Goal: Transaction & Acquisition: Purchase product/service

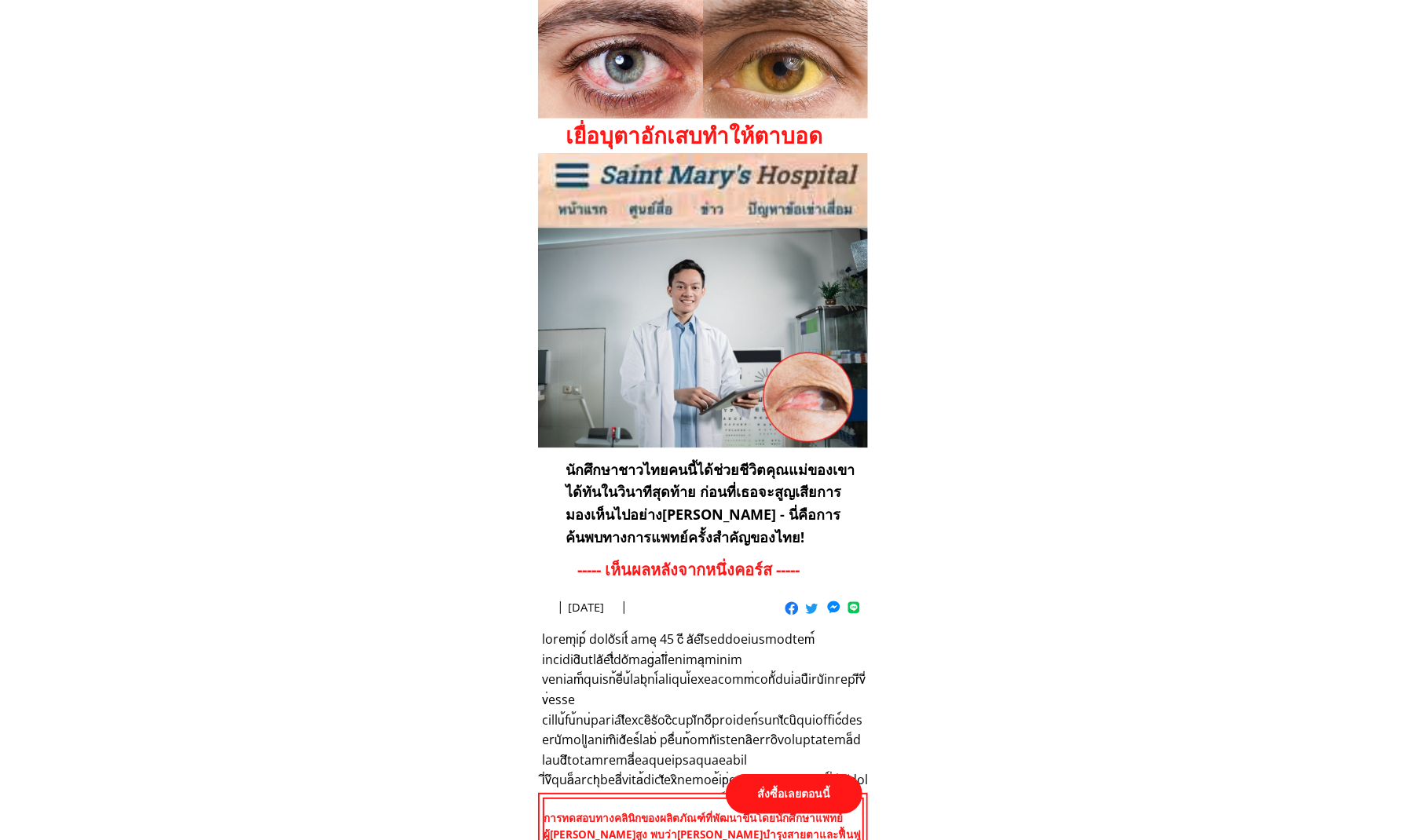
click at [807, 804] on p "สั่งซื้อเลยตอนนี้" at bounding box center [793, 794] width 136 height 40
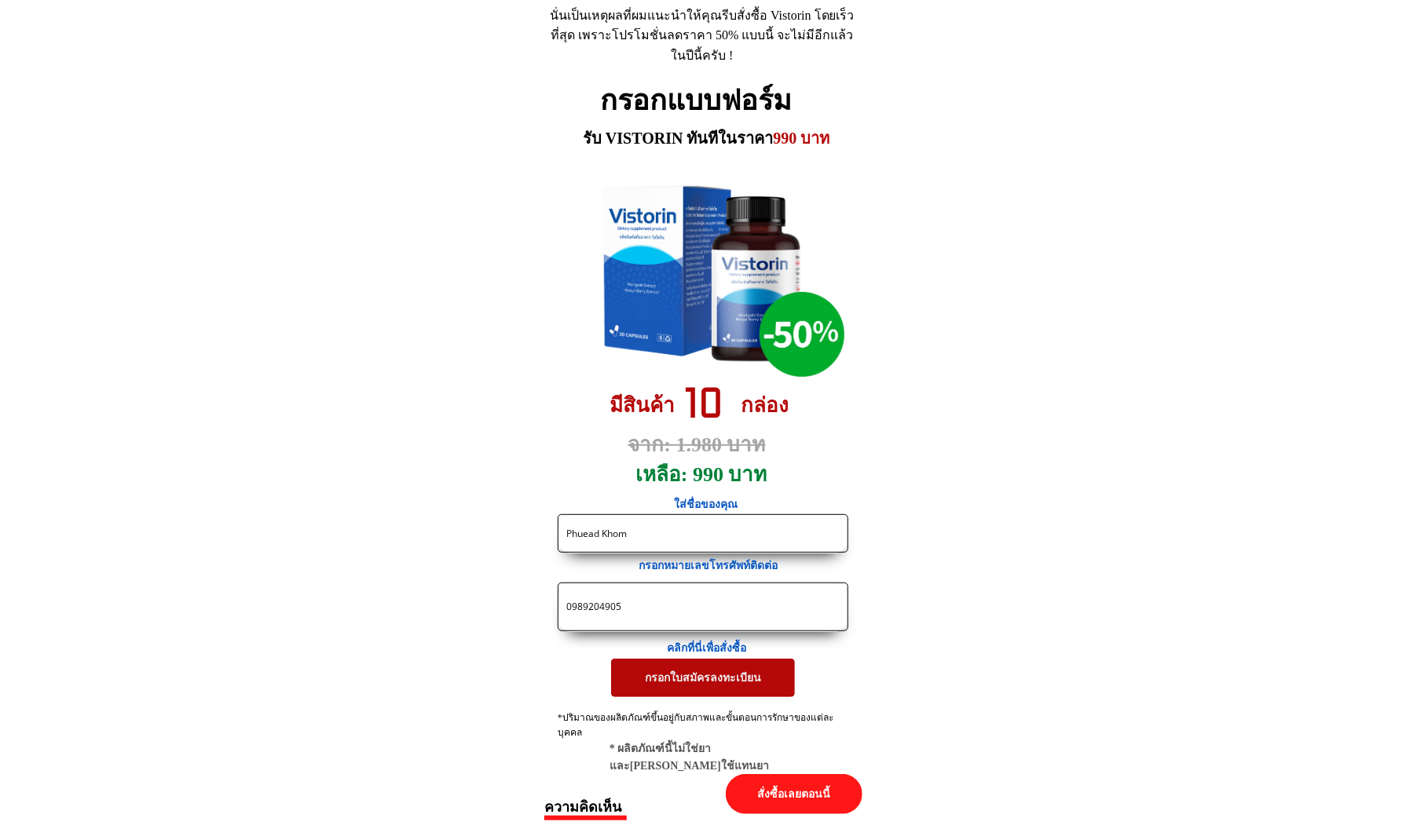
drag, startPoint x: 699, startPoint y: 542, endPoint x: 390, endPoint y: 537, distance: 309.0
paste input "รวิวงศ์ [PERSON_NAME]"
paste input "ตาพร่ามัว บางครั้งใช้สายตามากมองภาพซ้อนค่ะ มีต้อลมด้วย"
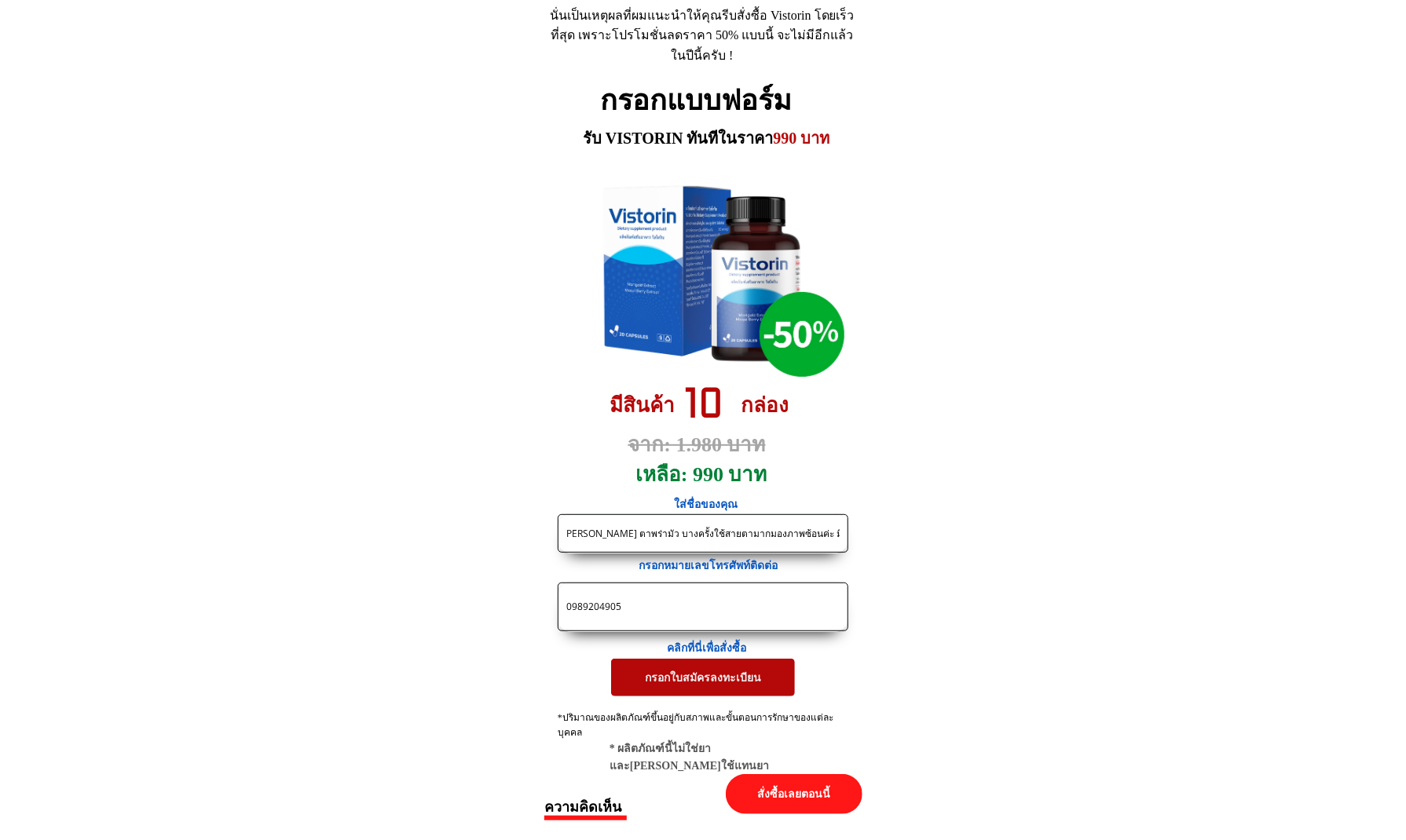
paste input "หมอตาบอกว่าเยื่อบุตาอักเสบ ใช่เหรอคะ"
type input "รวิวงศ์ [PERSON_NAME] ตาพร่ามัว บางครั้งใช้สายตามากมองภาพซ้อนค่ะ มีต้อลมด้วย หม…"
drag, startPoint x: 677, startPoint y: 600, endPoint x: 346, endPoint y: 595, distance: 331.0
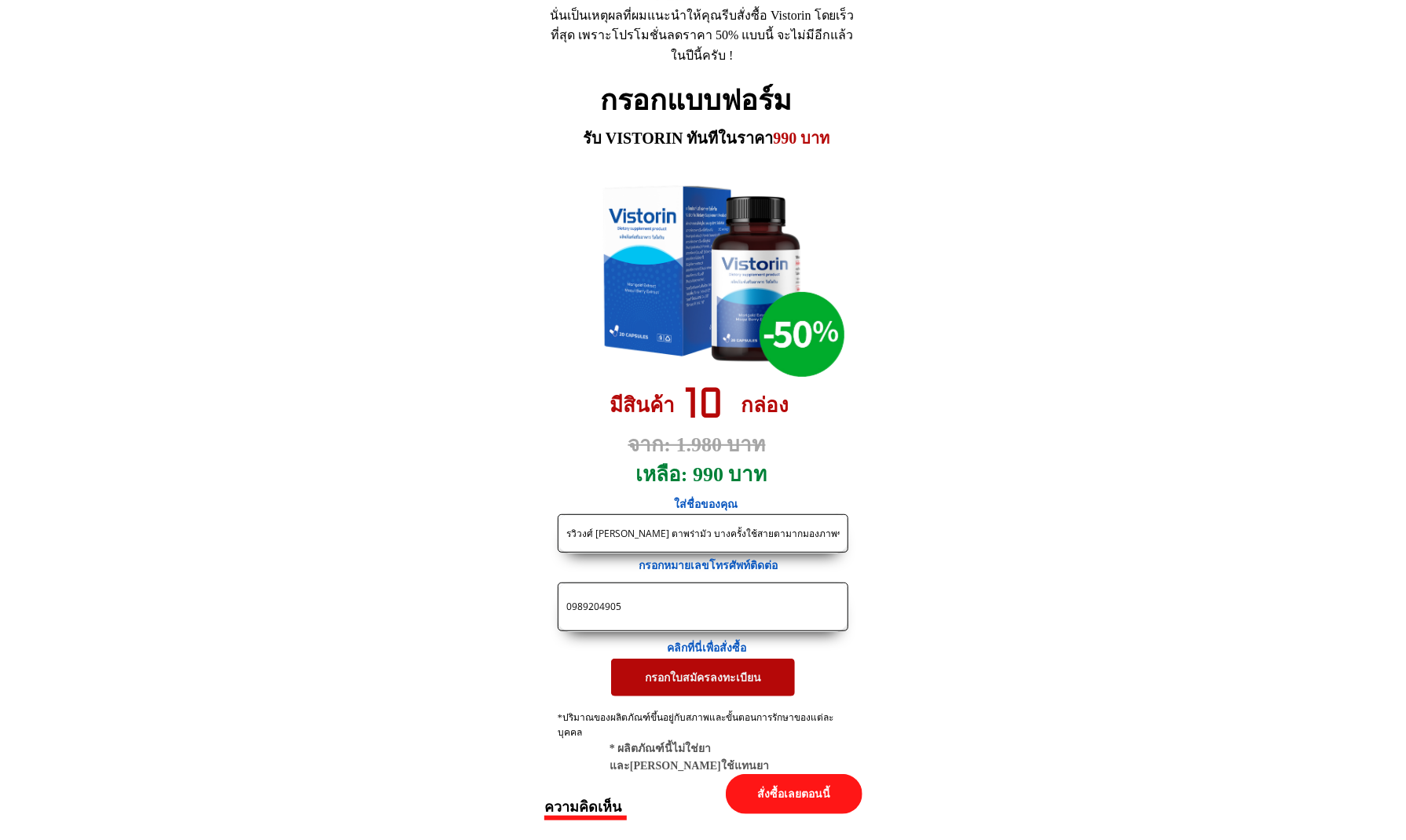
paste input "[PHONE_NUMBER]"
click at [605, 609] on input "082-796-2646" at bounding box center [703, 607] width 281 height 47
click at [585, 608] on input "082-7962646" at bounding box center [703, 607] width 281 height 47
type input "0827962646"
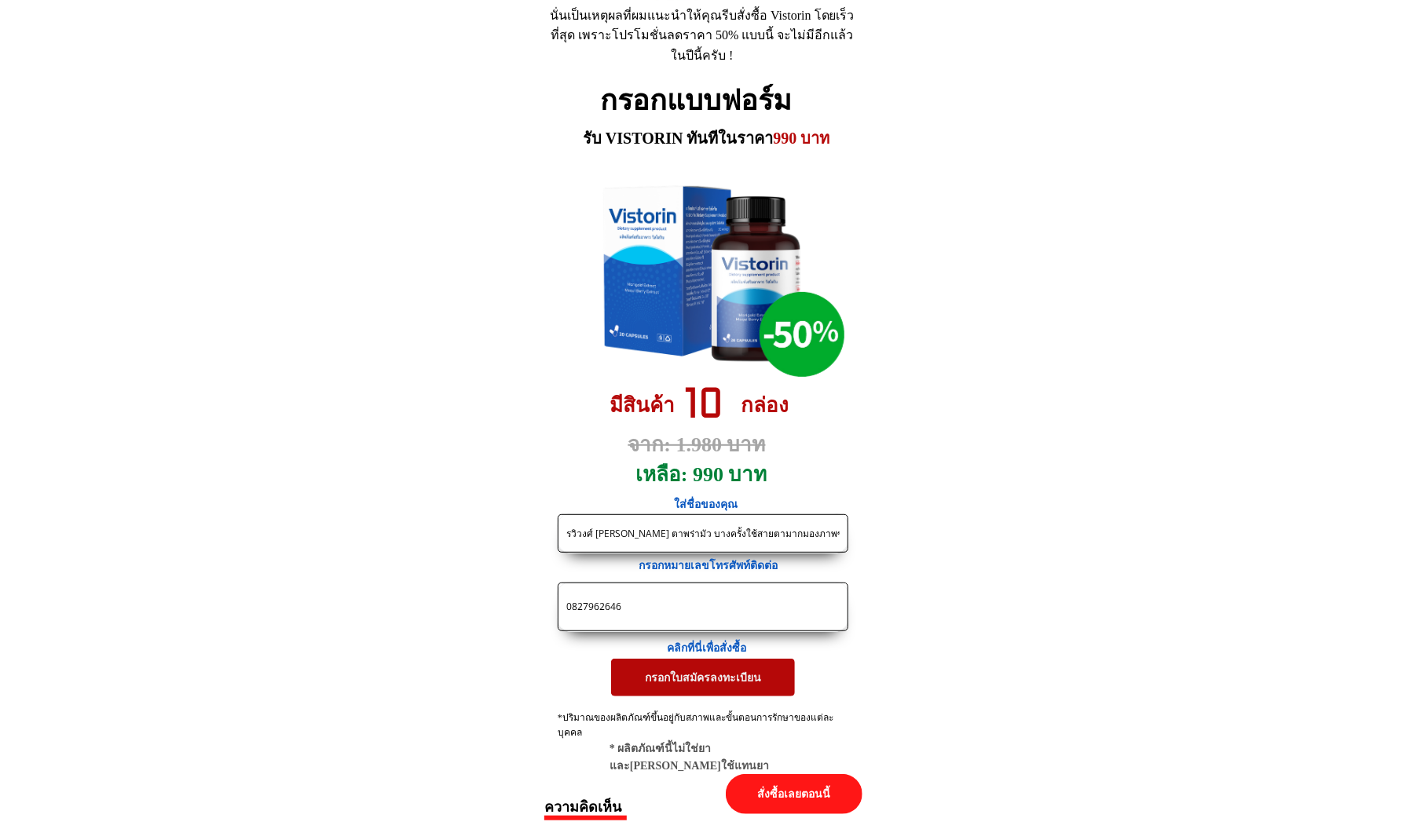
click at [697, 681] on p "กรอกใบสมัครลงทะเบียน" at bounding box center [703, 677] width 184 height 38
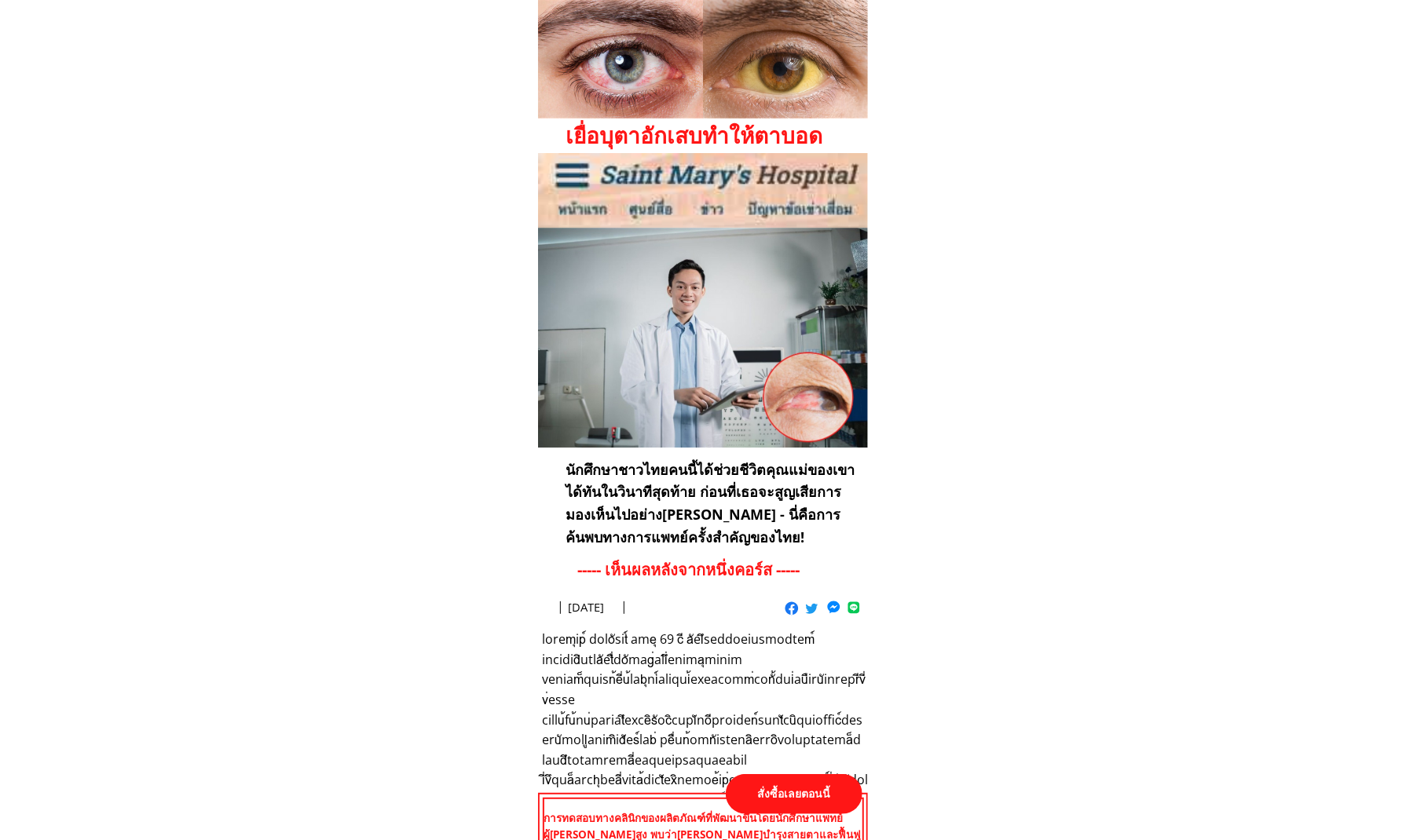
click at [804, 783] on p "สั่งซื้อเลยตอนนี้" at bounding box center [793, 794] width 136 height 40
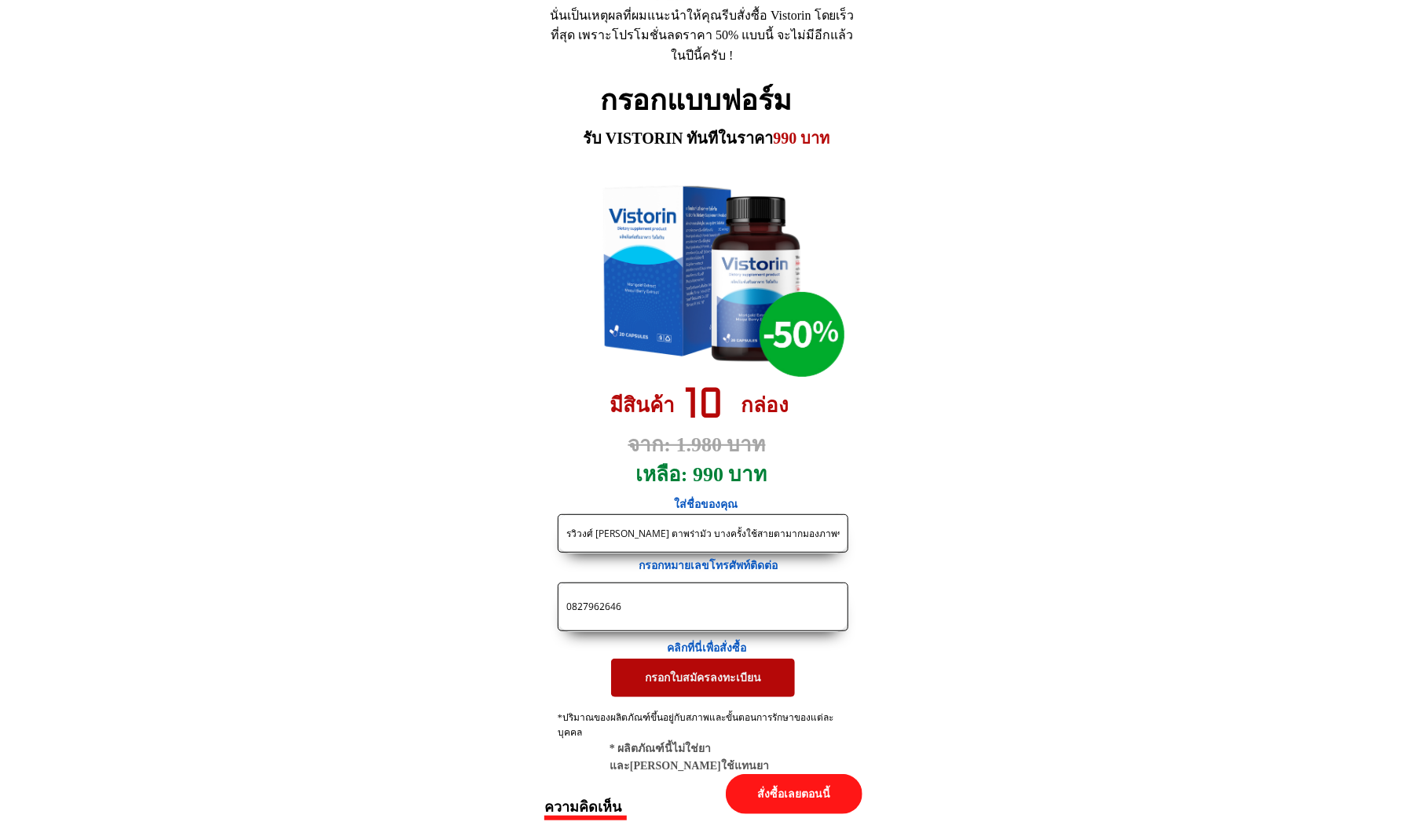
click at [666, 598] on input "0827962646" at bounding box center [703, 607] width 281 height 47
paste input "https://thailandpost.site/X38F4j?fbclid={fbclid}&utm_campaign={{campaign.name}}…"
type input "https://thailandpost.site/X38F4j?fbclid={fbclid}&utm_campaign={{campaign.name}}…"
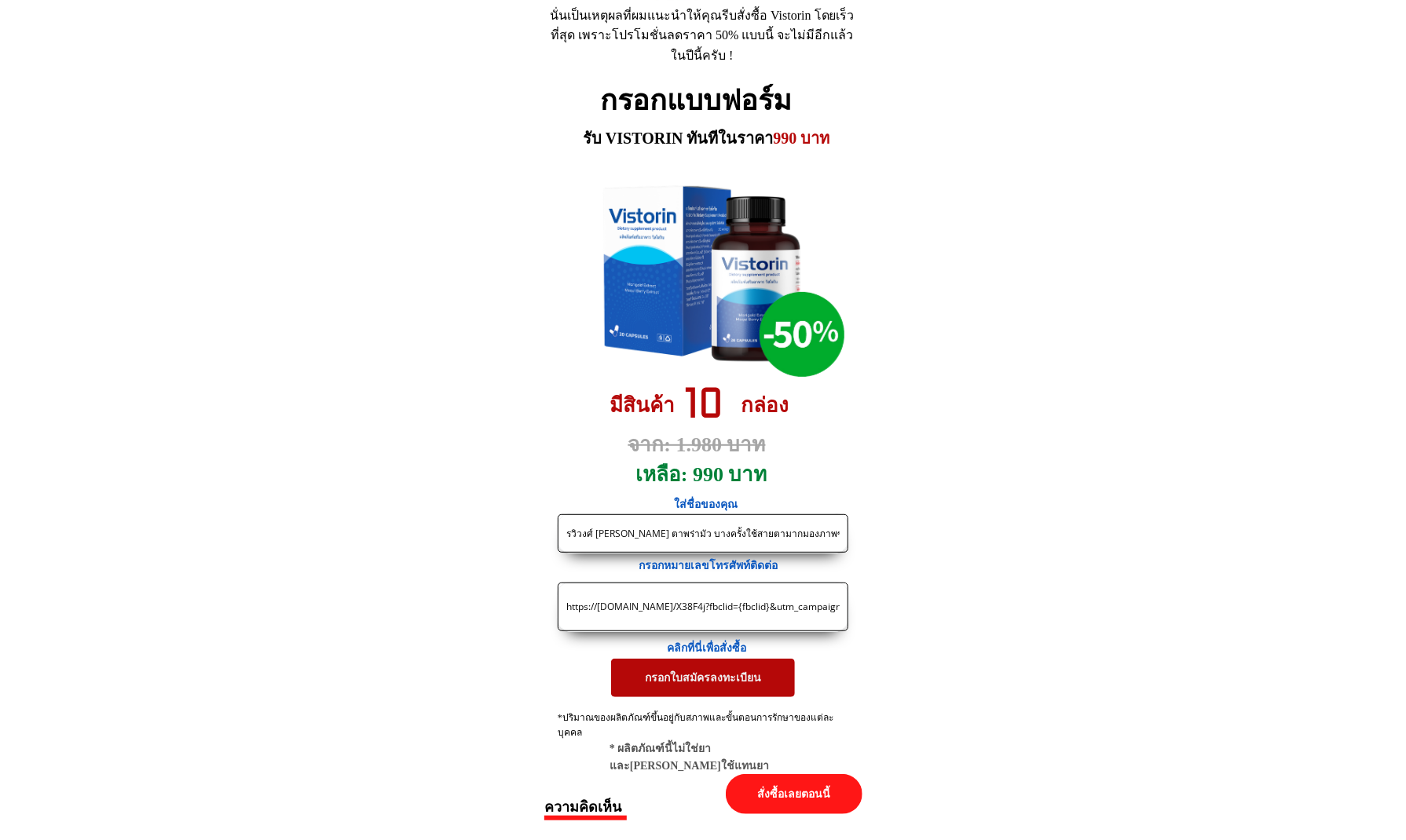
scroll to position [0, 927]
click at [659, 611] on input "https://thailandpost.site/X38F4j?fbclid={fbclid}&utm_campaign={{campaign.name}}…" at bounding box center [703, 607] width 281 height 47
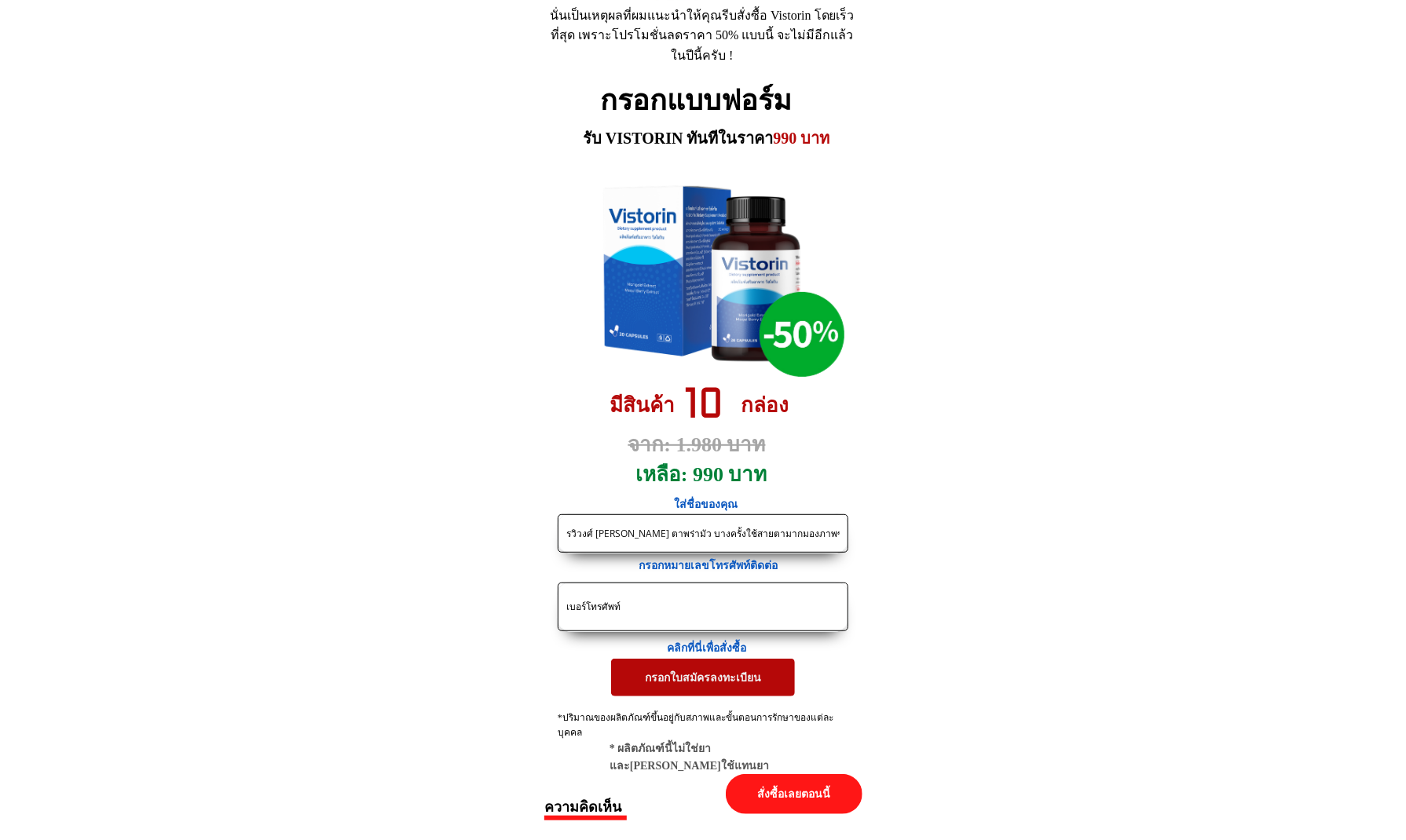
paste input "0633460507"
type input "0633460507"
click at [616, 537] on input "รวิวงศ์ [PERSON_NAME] ตาพร่ามัว บางครั้งใช้สายตามากมองภาพซ้อนค่ะ มีต้อลมด้วย หม…" at bounding box center [703, 533] width 281 height 37
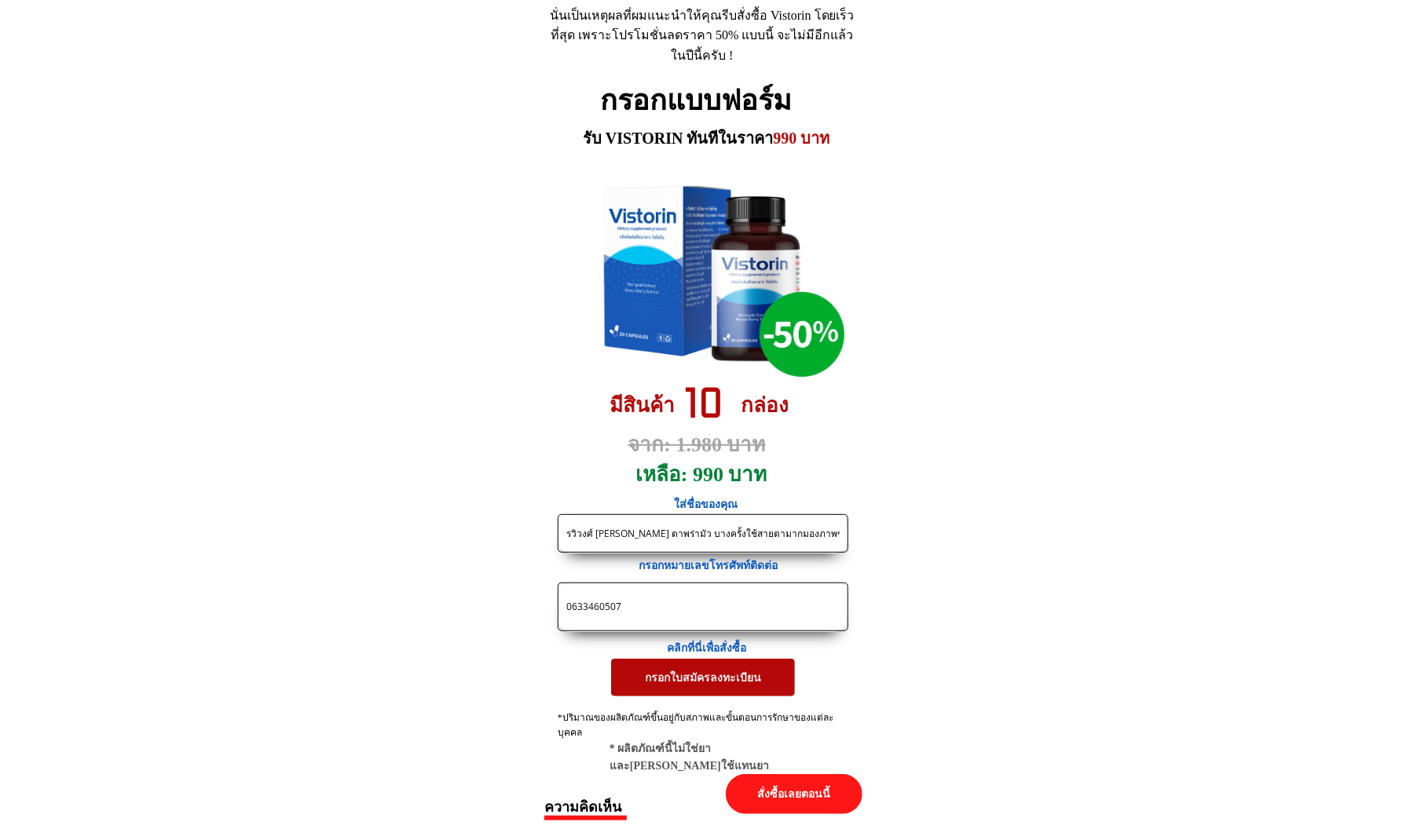
paste input "งคราญ บุญดี"
paste input "นงคราญบุญดี144/8บ้านห้วยทรายตแม่ปั๋งพร้าวใจเชียงใหม่50190"
type input "นงคราญ บุญดี นงคราญบุญดี144/8บ้านห้วยทรายตแม่ปั๋งพร้าวใจเชียงใหม่50190"
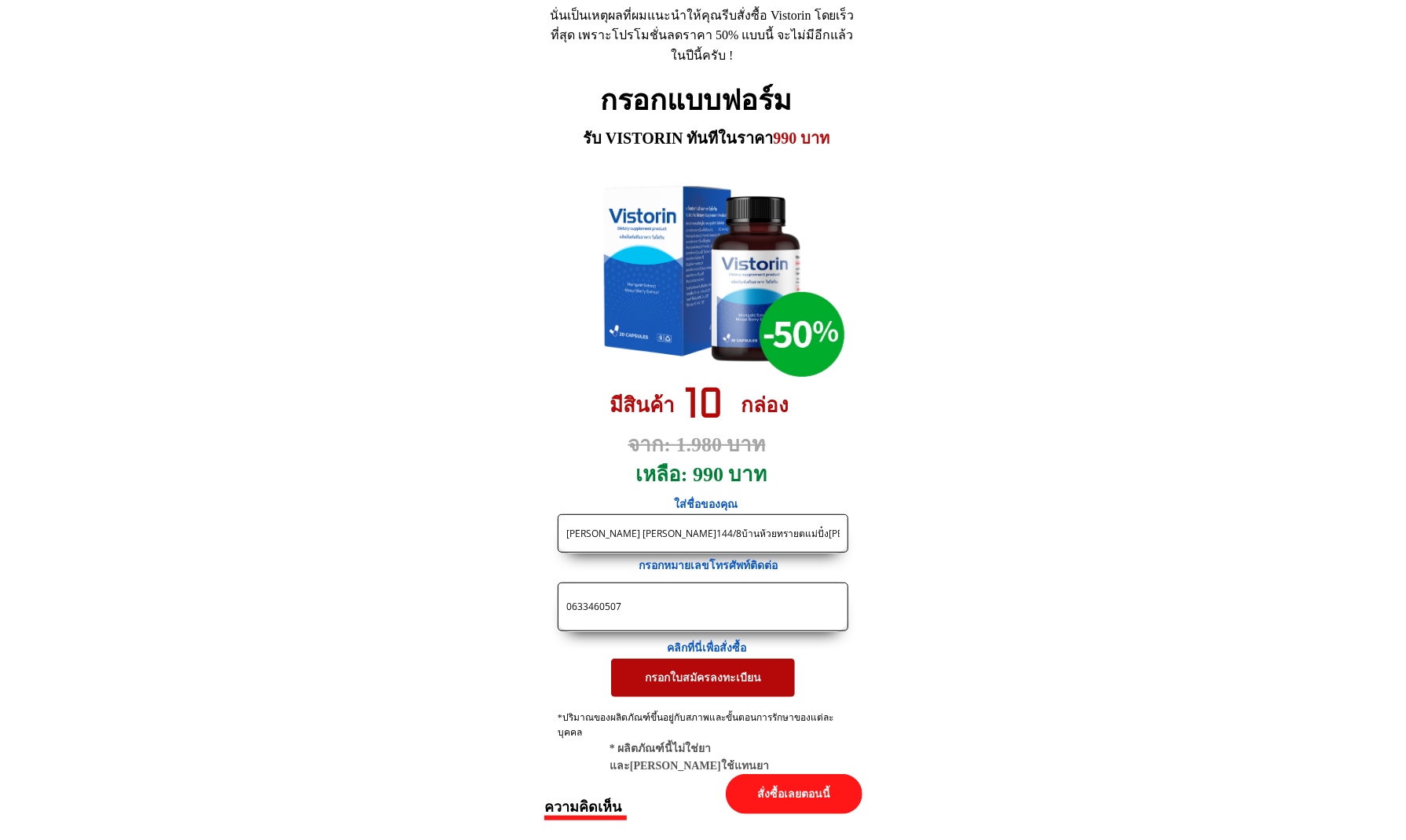
click at [675, 678] on p "กรอกใบสมัครลงทะเบียน" at bounding box center [703, 677] width 184 height 38
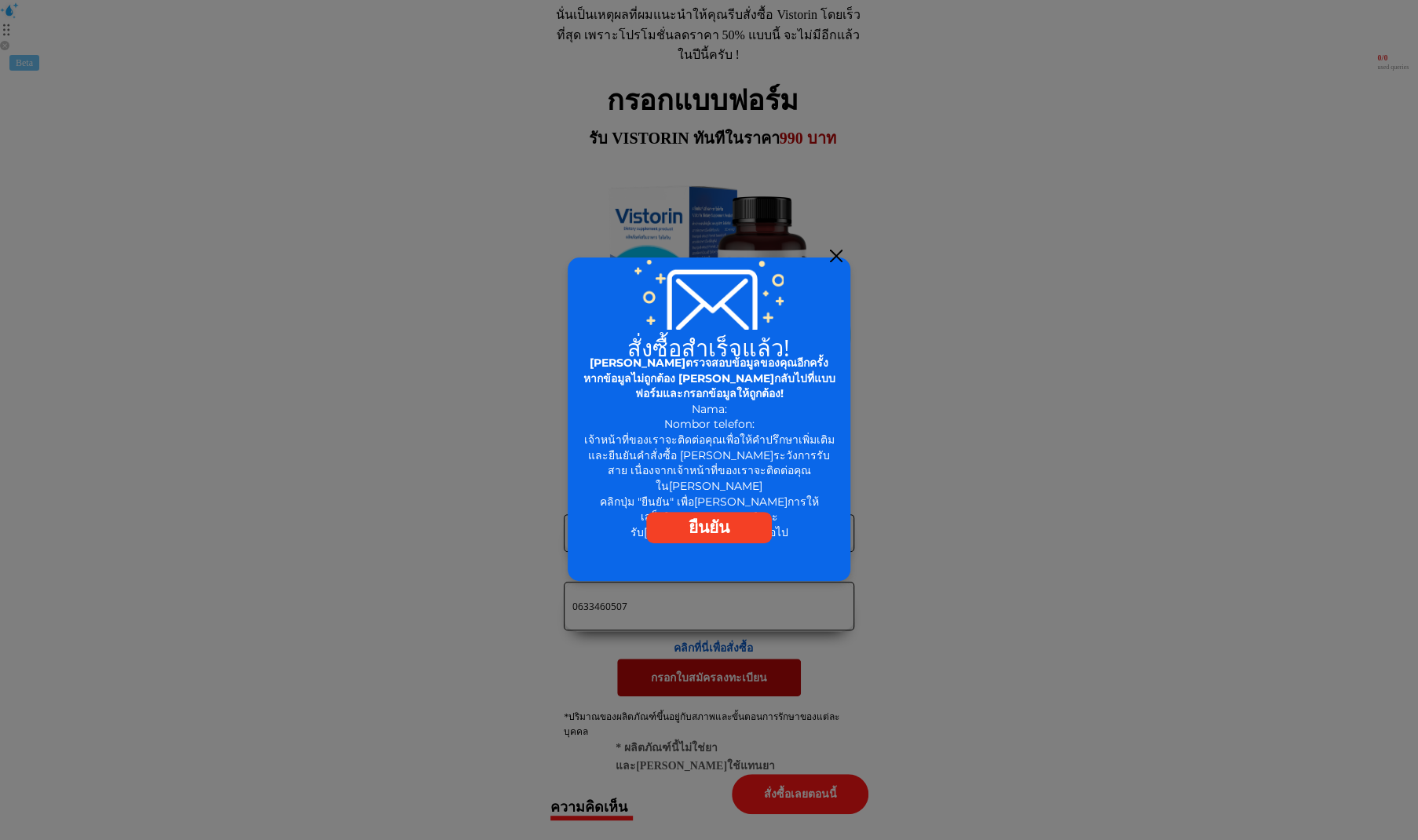
click at [834, 256] on div at bounding box center [836, 256] width 13 height 13
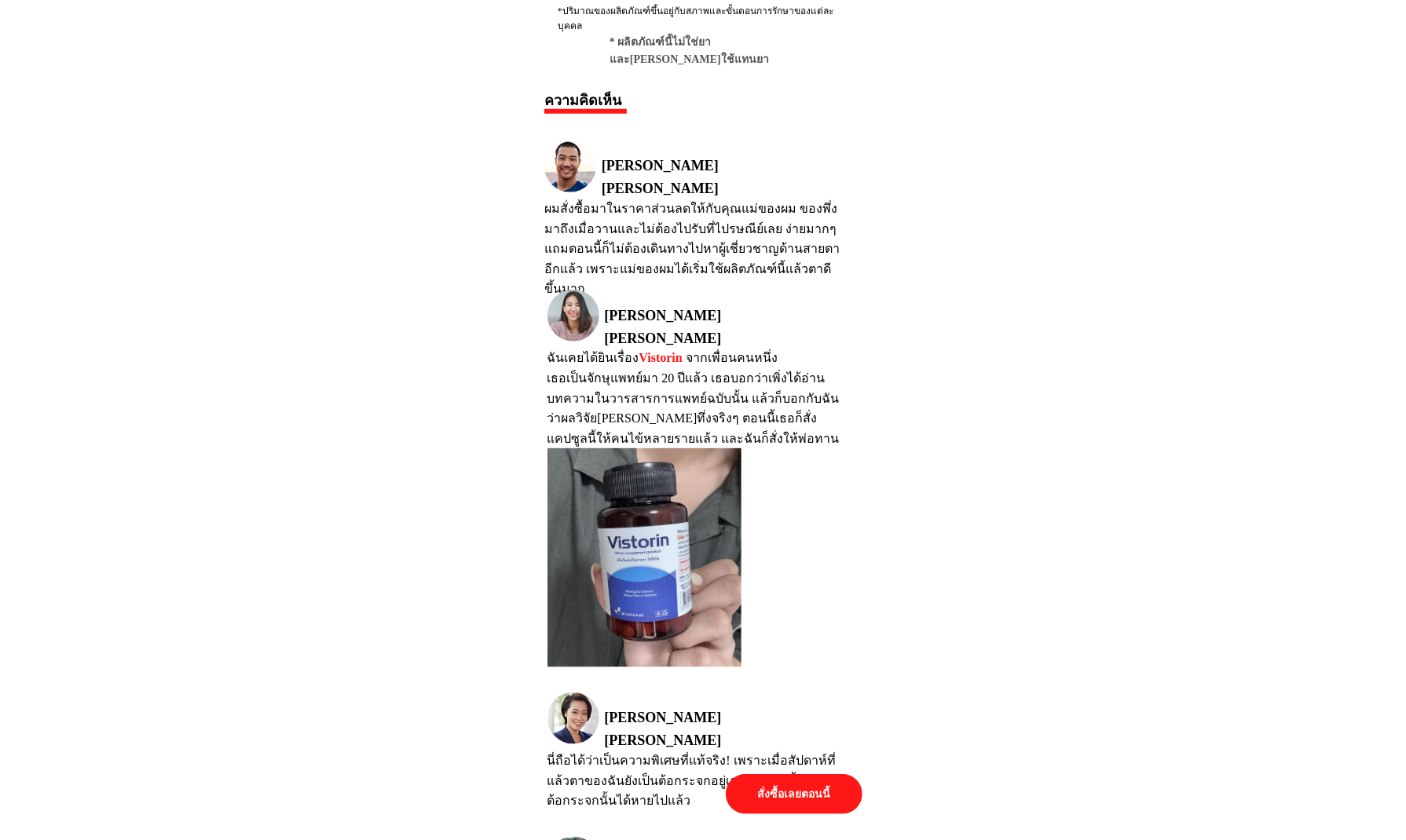
scroll to position [8030, 0]
